Goal: Obtain resource: Obtain resource

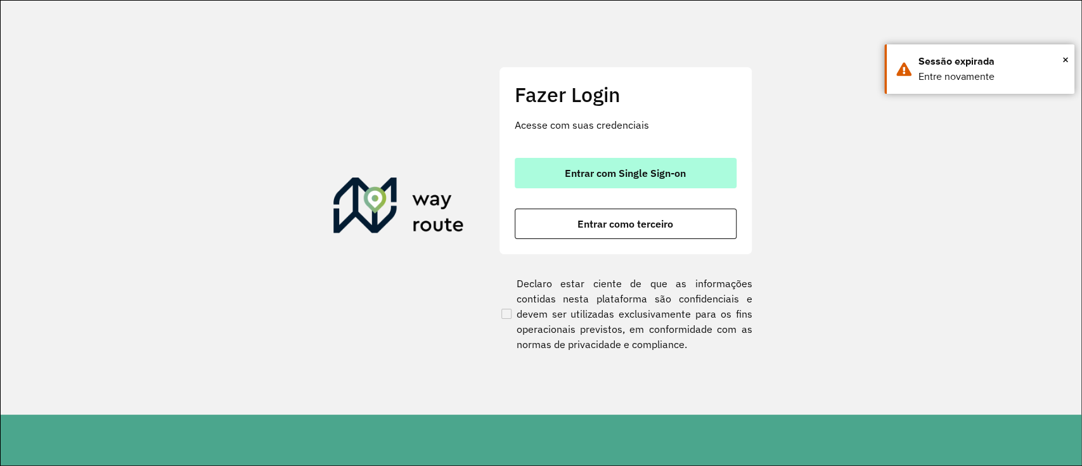
click at [612, 182] on button "Entrar com Single Sign-on" at bounding box center [626, 173] width 222 height 30
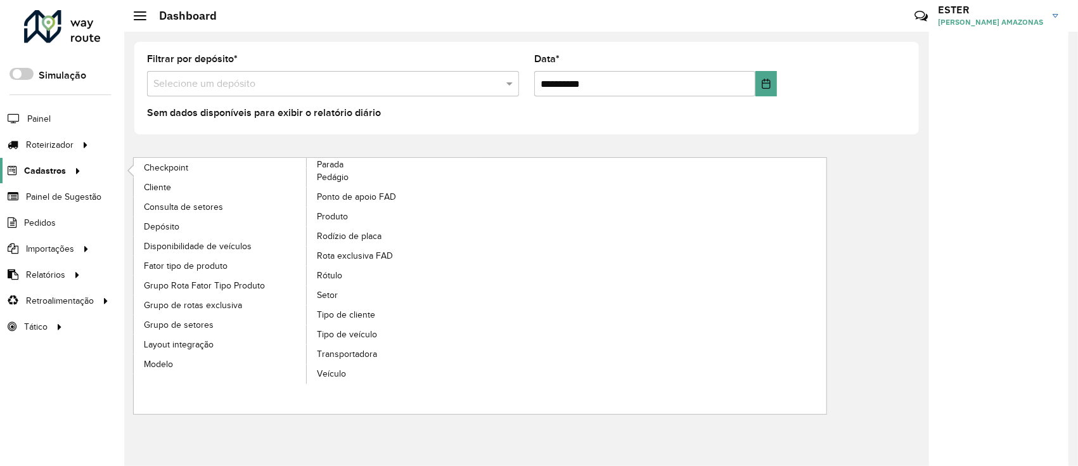
click at [42, 167] on span "Cadastros" at bounding box center [45, 170] width 42 height 13
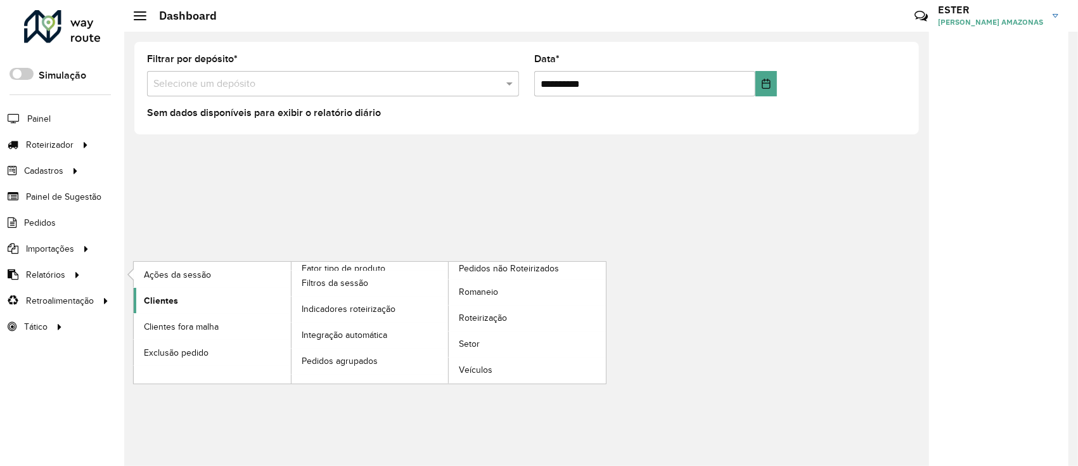
click at [175, 295] on span "Clientes" at bounding box center [161, 300] width 34 height 13
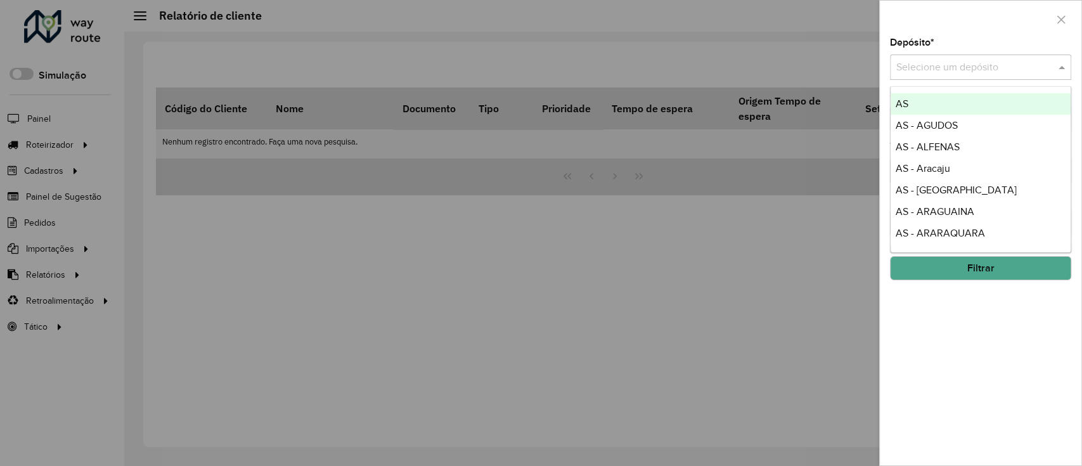
click at [936, 60] on input "text" at bounding box center [967, 67] width 143 height 15
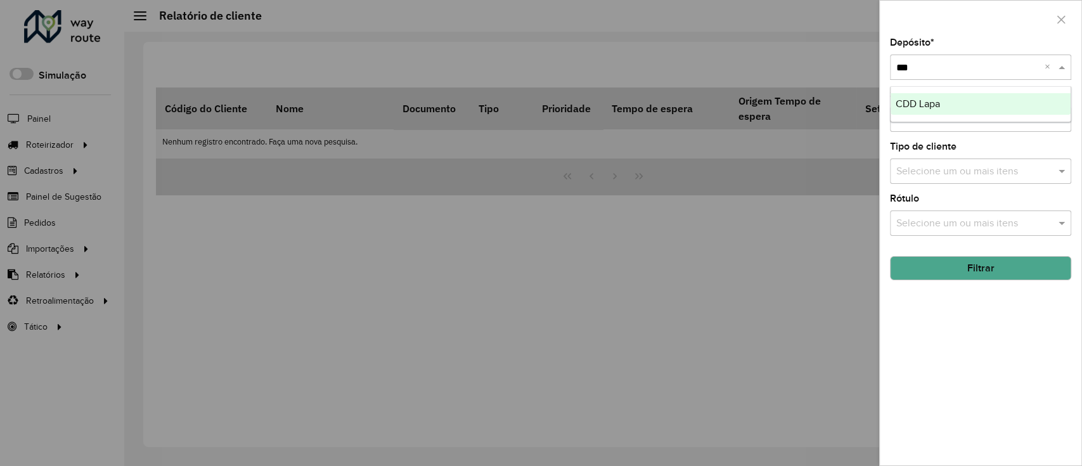
type input "****"
click at [1010, 269] on button "Filtrar" at bounding box center [980, 268] width 181 height 24
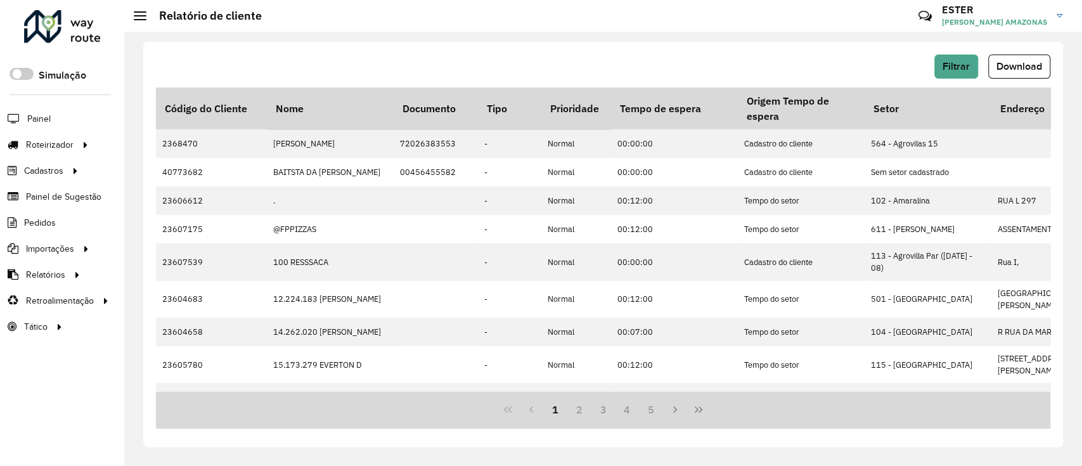
click at [1015, 65] on span "Download" at bounding box center [1019, 66] width 46 height 11
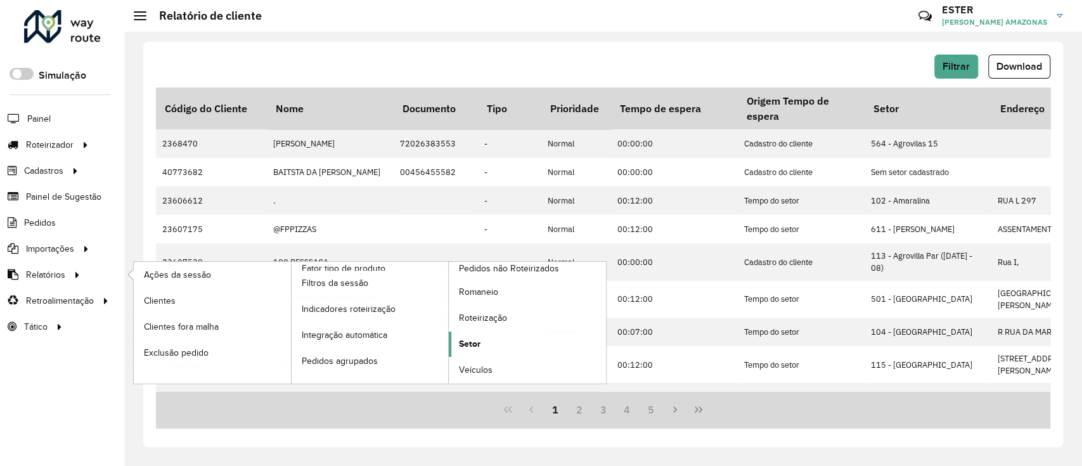
click at [470, 340] on span "Setor" at bounding box center [470, 343] width 22 height 13
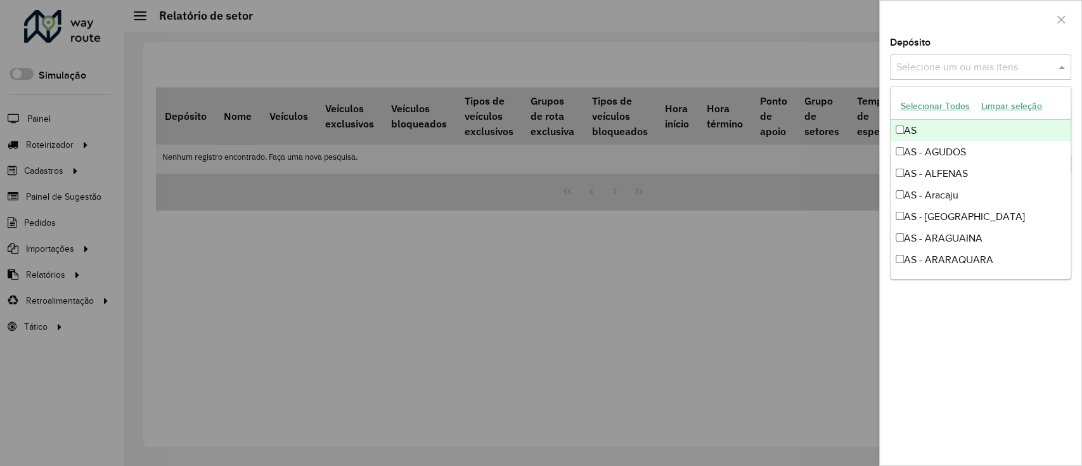
click at [992, 70] on input "text" at bounding box center [974, 67] width 162 height 15
type input "****"
click at [991, 10] on div at bounding box center [981, 19] width 202 height 37
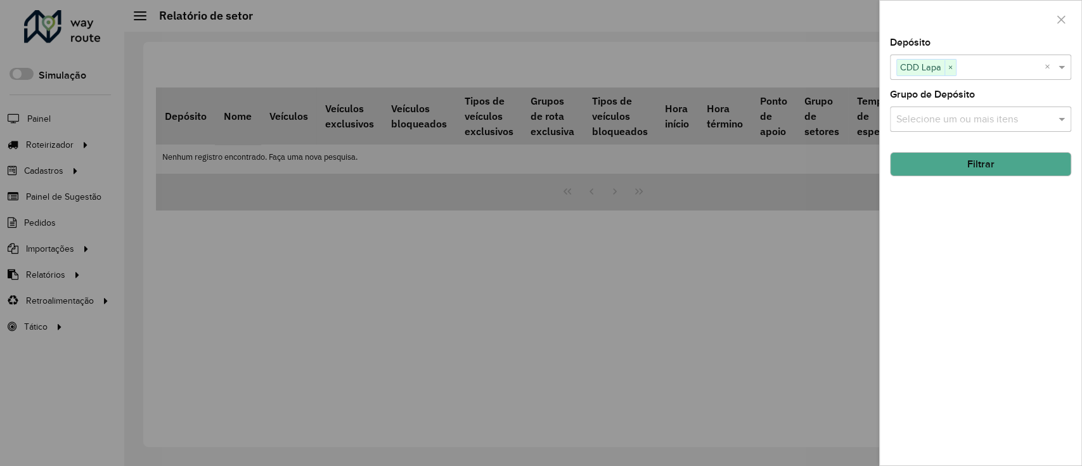
click at [987, 162] on button "Filtrar" at bounding box center [980, 164] width 181 height 24
